Goal: Transaction & Acquisition: Purchase product/service

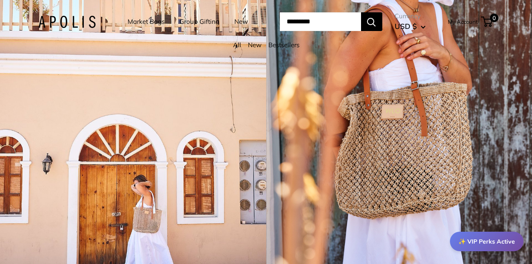
click at [133, 20] on link "Market Bags" at bounding box center [146, 22] width 37 height 12
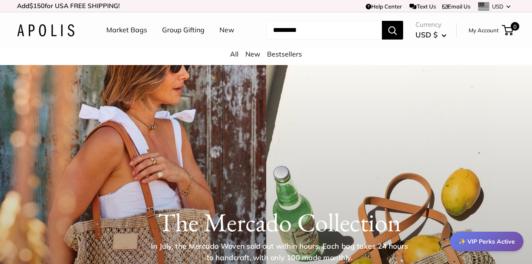
click at [129, 30] on link "Market Bags" at bounding box center [126, 30] width 41 height 13
click at [122, 32] on link "Market Bags" at bounding box center [126, 30] width 41 height 13
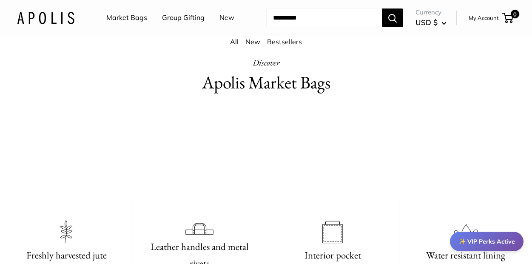
scroll to position [453, 0]
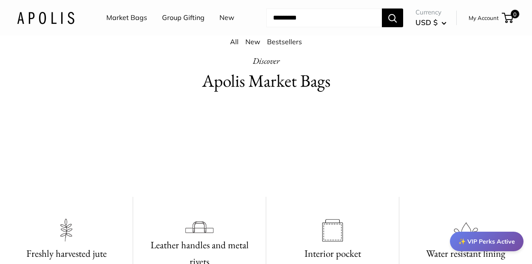
click at [288, 179] on video at bounding box center [266, 147] width 128 height 64
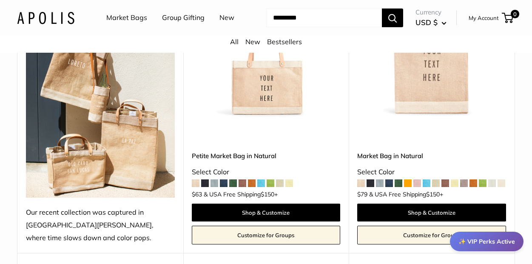
scroll to position [212, 0]
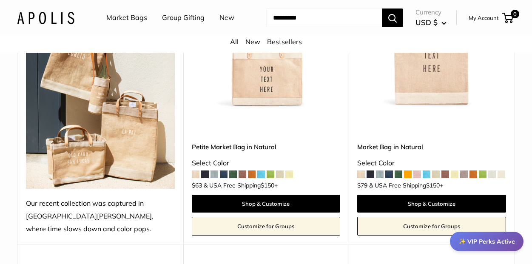
click at [372, 170] on span at bounding box center [370, 174] width 8 height 8
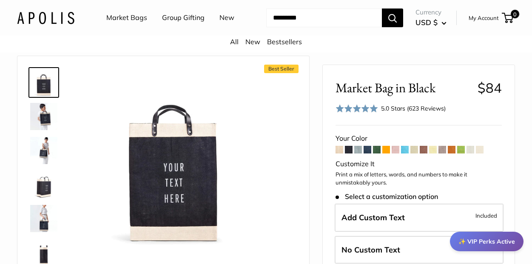
scroll to position [38, 0]
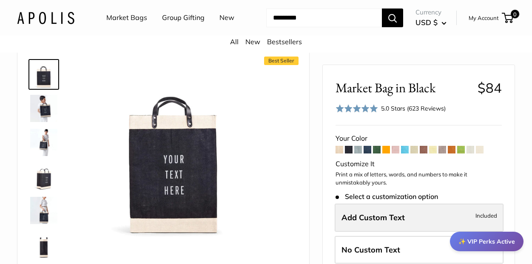
click at [353, 216] on span "Add Custom Text" at bounding box center [372, 218] width 63 height 10
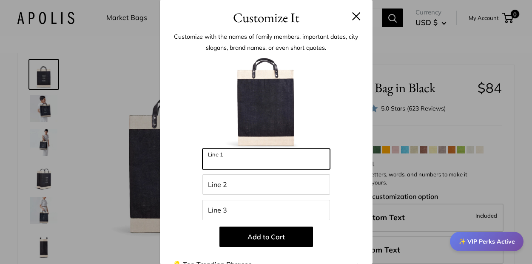
click at [225, 160] on input "Line 1" at bounding box center [266, 159] width 128 height 20
type input "**********"
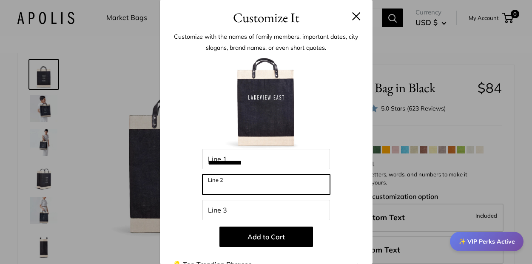
click at [223, 183] on input "Line 2" at bounding box center [266, 184] width 128 height 20
type input "**********"
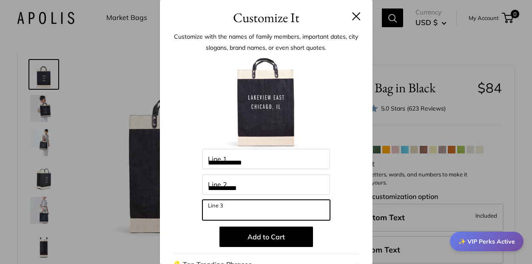
click at [223, 212] on input "Line 3" at bounding box center [266, 210] width 128 height 20
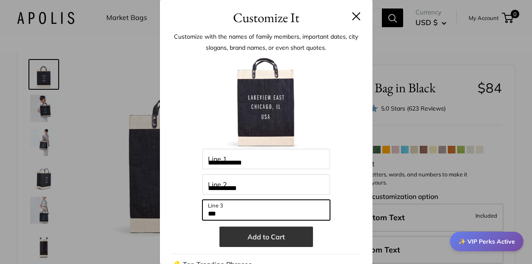
type input "***"
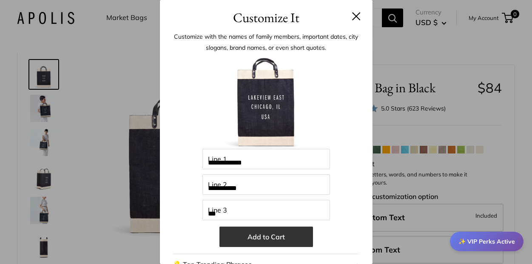
click at [273, 235] on button "Add to Cart" at bounding box center [266, 237] width 94 height 20
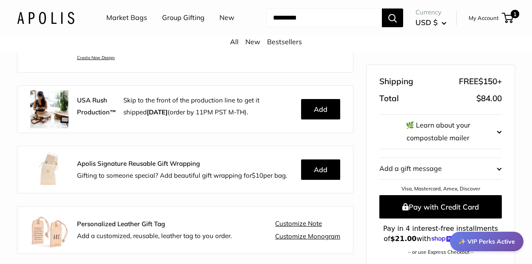
scroll to position [189, 0]
